Goal: Book appointment/travel/reservation

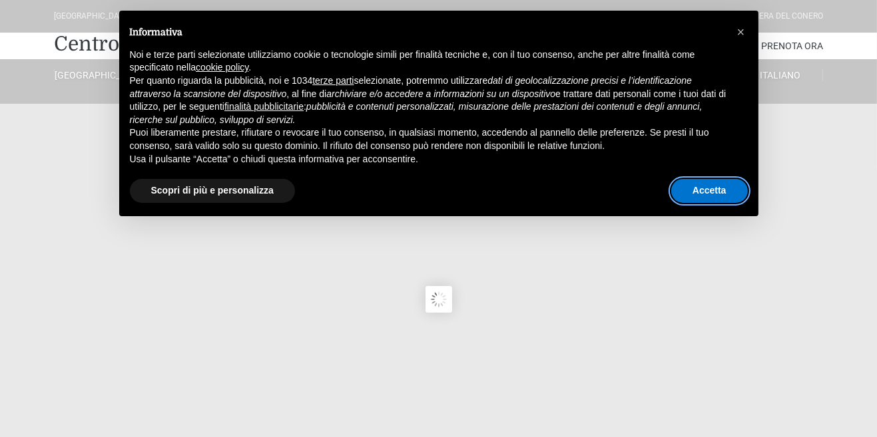
click at [724, 194] on button "Accetta" at bounding box center [709, 191] width 77 height 24
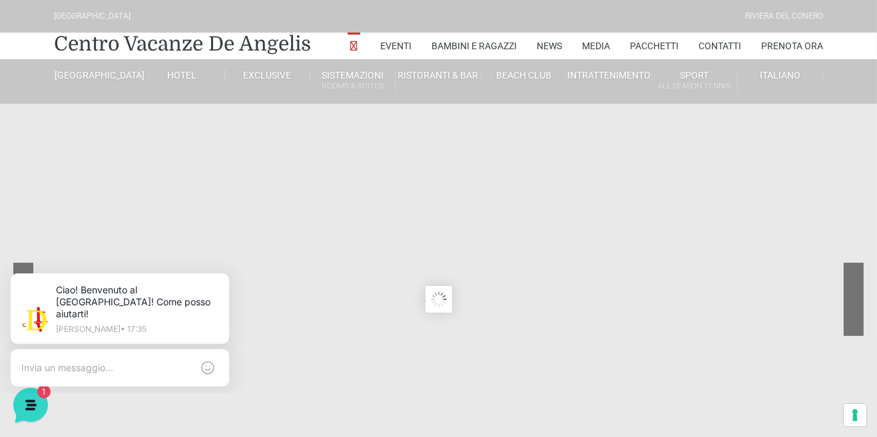
click at [856, 291] on div at bounding box center [804, 309] width 120 height 93
click at [863, 314] on sr7-content at bounding box center [438, 299] width 877 height 599
click at [653, 45] on link "Pacchetti" at bounding box center [654, 46] width 49 height 27
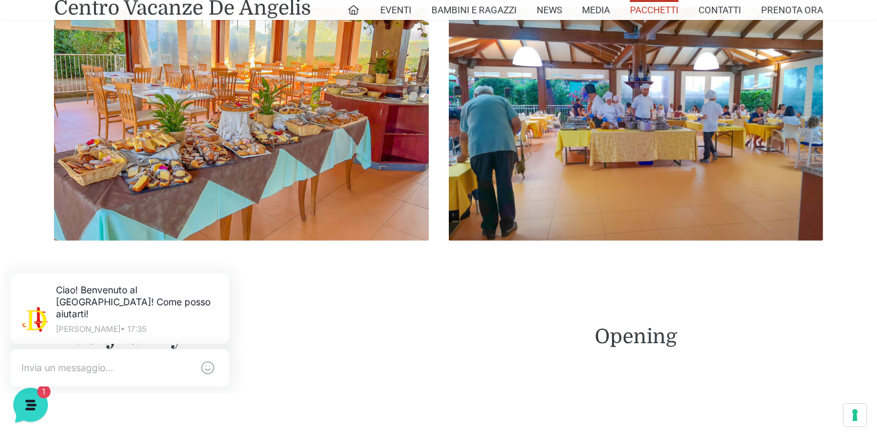
scroll to position [864, 0]
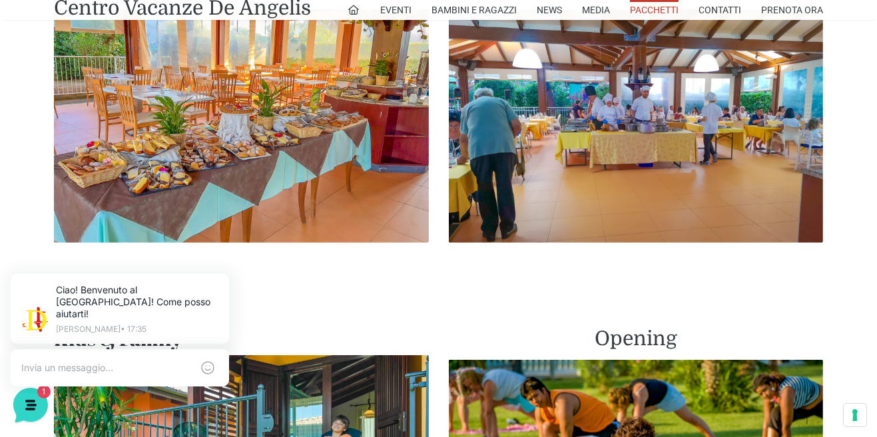
click at [682, 163] on img at bounding box center [636, 126] width 375 height 234
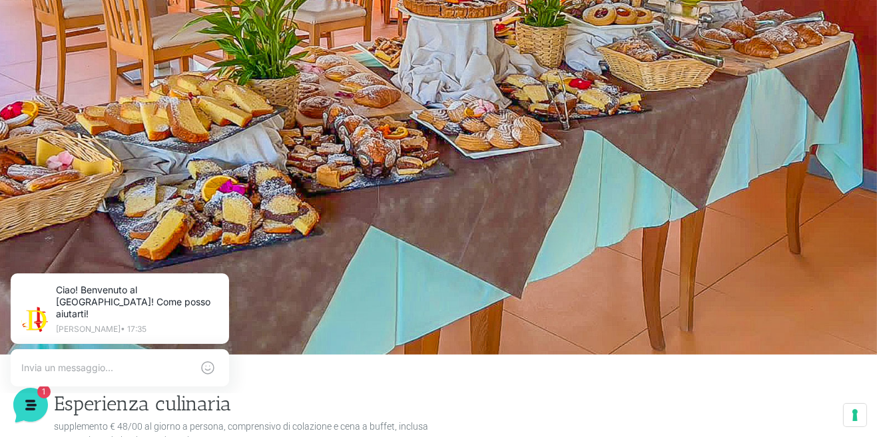
scroll to position [242, 0]
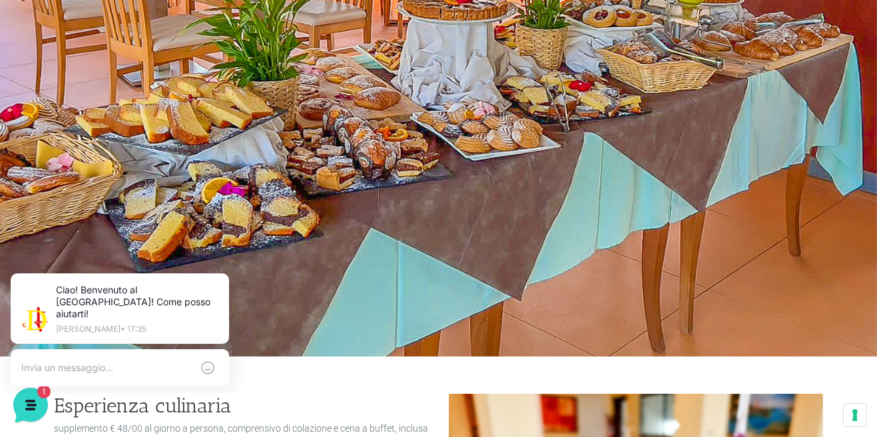
click at [107, 361] on textarea at bounding box center [106, 367] width 170 height 12
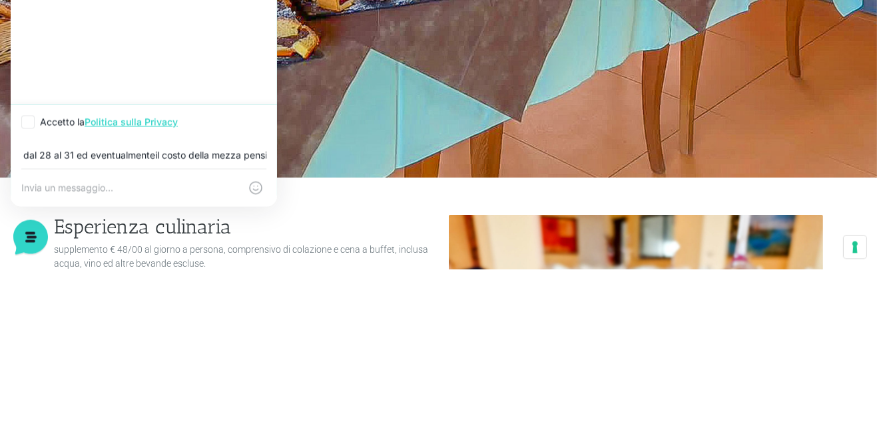
scroll to position [253, 0]
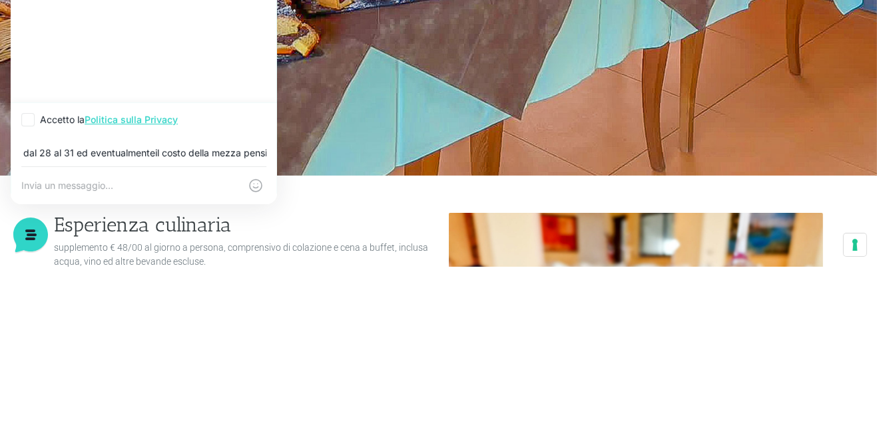
type input "vorrei sapere se avete disponibilità per 2 persone dal 28 al 31 ed eventualment…"
click at [165, 126] on link "Politica sulla Privacy" at bounding box center [131, 120] width 93 height 11
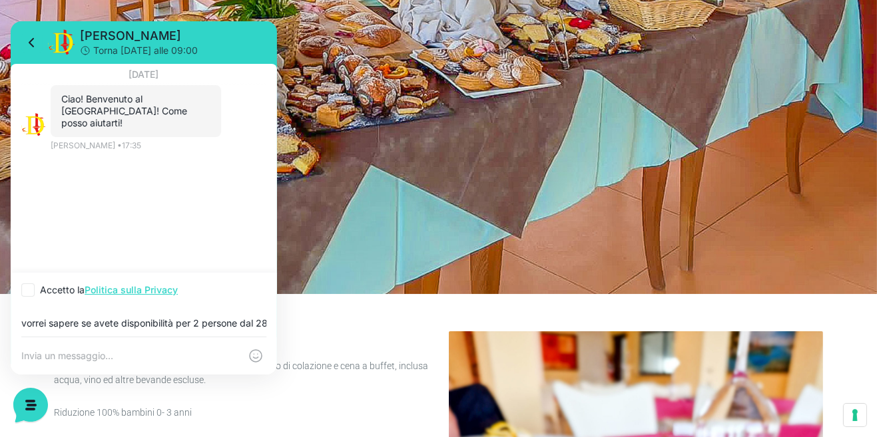
scroll to position [300, 0]
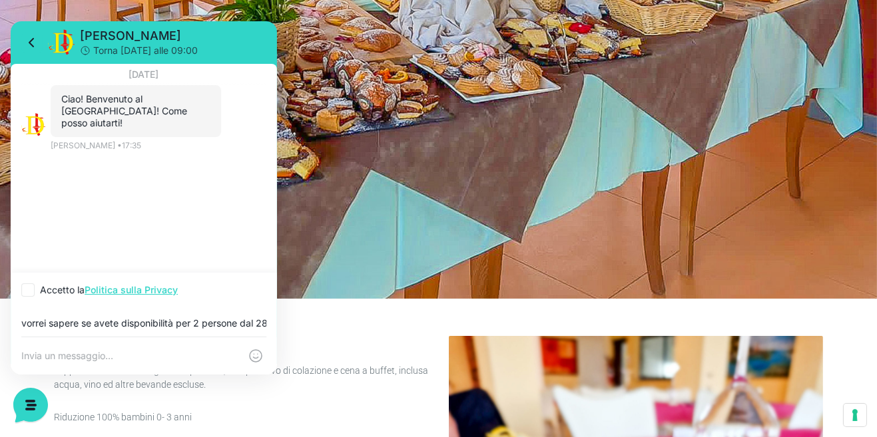
click at [112, 362] on textarea at bounding box center [130, 356] width 218 height 12
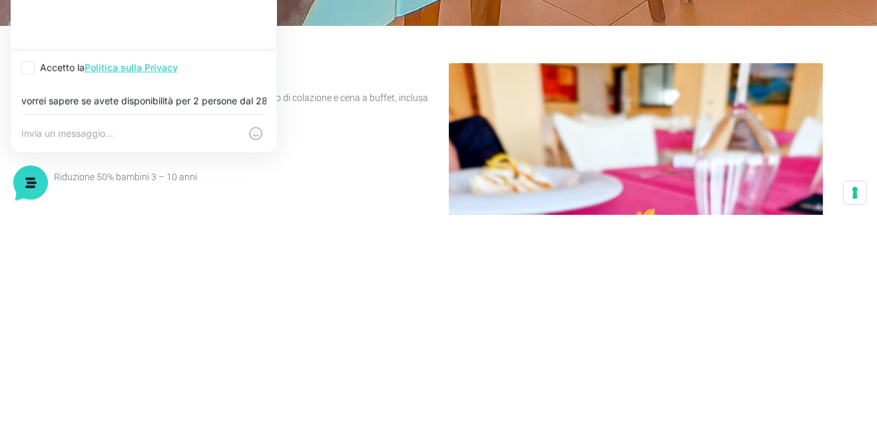
scroll to position [358, 0]
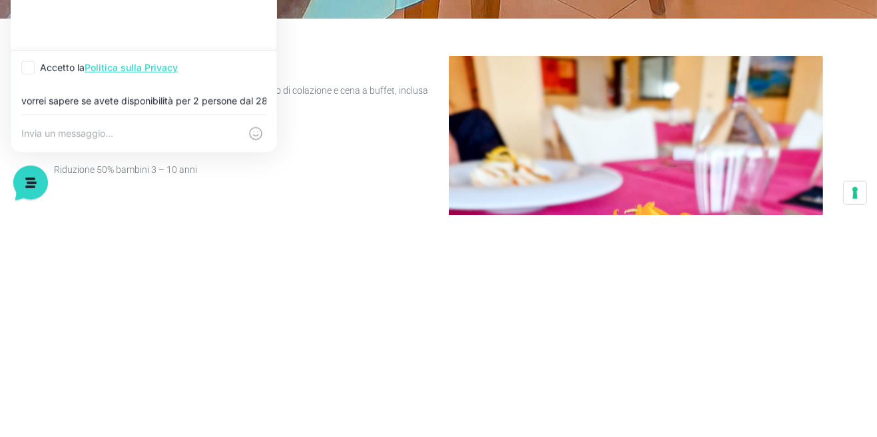
click at [91, 140] on textarea at bounding box center [130, 134] width 218 height 12
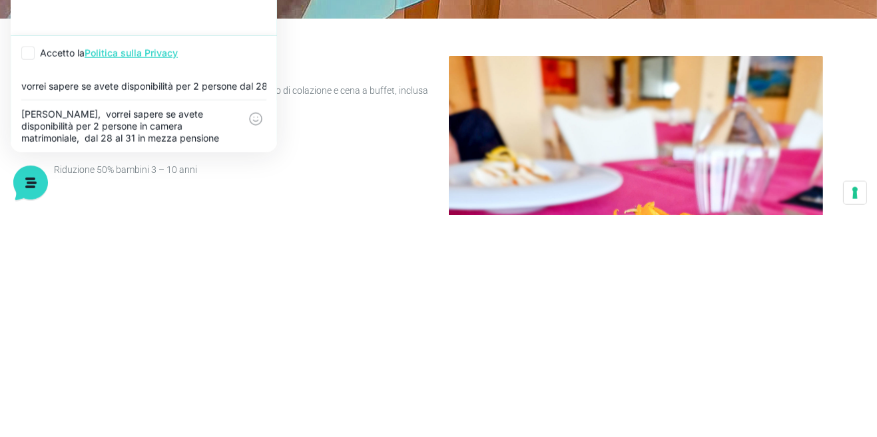
scroll to position [22, 0]
type textarea "Buonasera, vorrei sapere se avete disponibilità per 2 persone in camera matrimo…"
click at [253, 152] on div "Buonasera, vorrei sapere se avete disponibilità per 2 persone in camera matrimo…" at bounding box center [144, 127] width 266 height 52
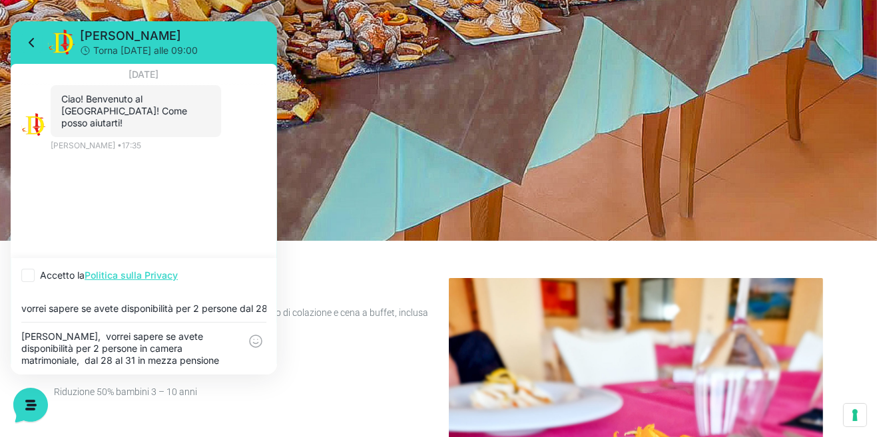
click at [258, 375] on div "Buonasera, vorrei sapere se avete disponibilità per 2 persone in camera matrimo…" at bounding box center [144, 349] width 266 height 52
click at [256, 350] on icon at bounding box center [256, 342] width 16 height 16
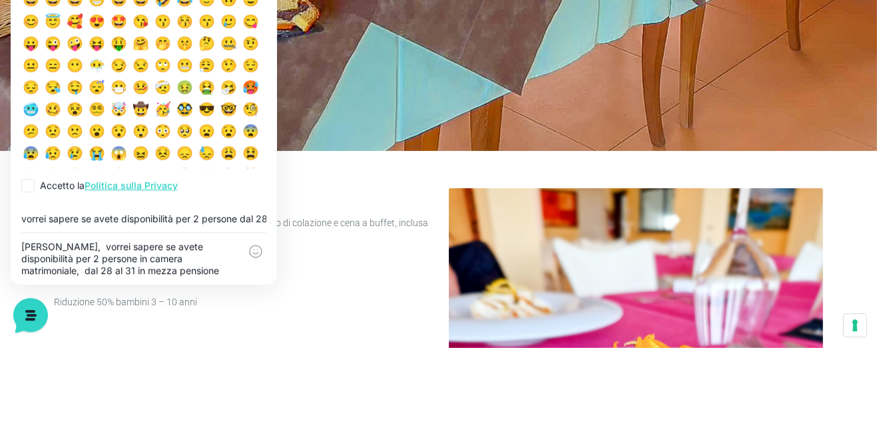
scroll to position [408, 0]
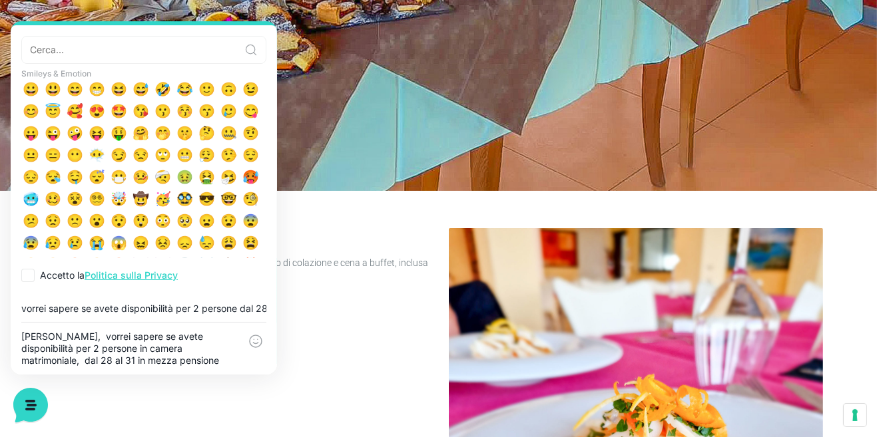
click at [237, 367] on textarea "Buonasera, vorrei sapere se avete disponibilità per 2 persone in camera matrimo…" at bounding box center [130, 349] width 218 height 36
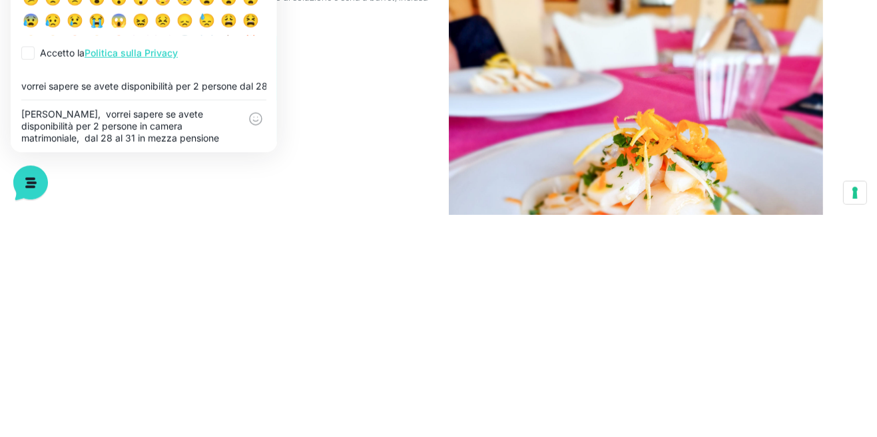
scroll to position [459, 0]
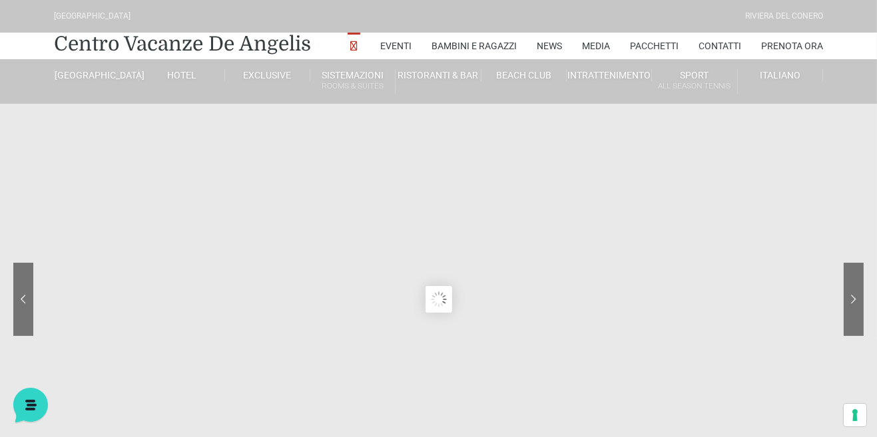
click at [808, 48] on link "Prenota Ora" at bounding box center [792, 46] width 62 height 27
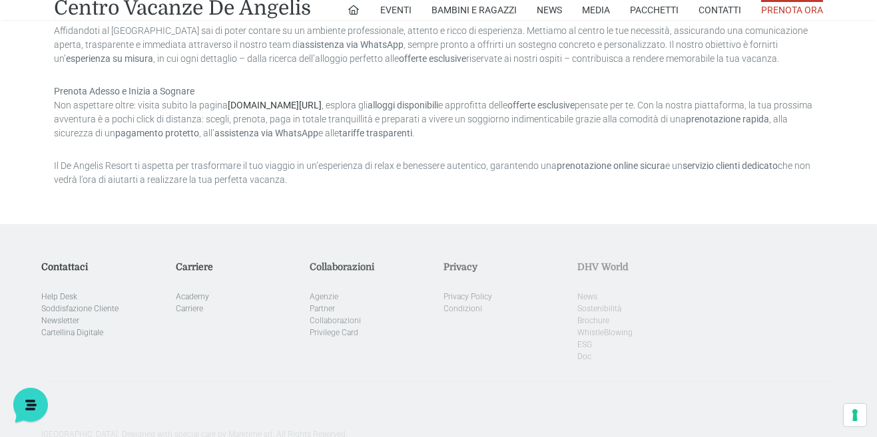
scroll to position [1286, 0]
